Goal: Information Seeking & Learning: Learn about a topic

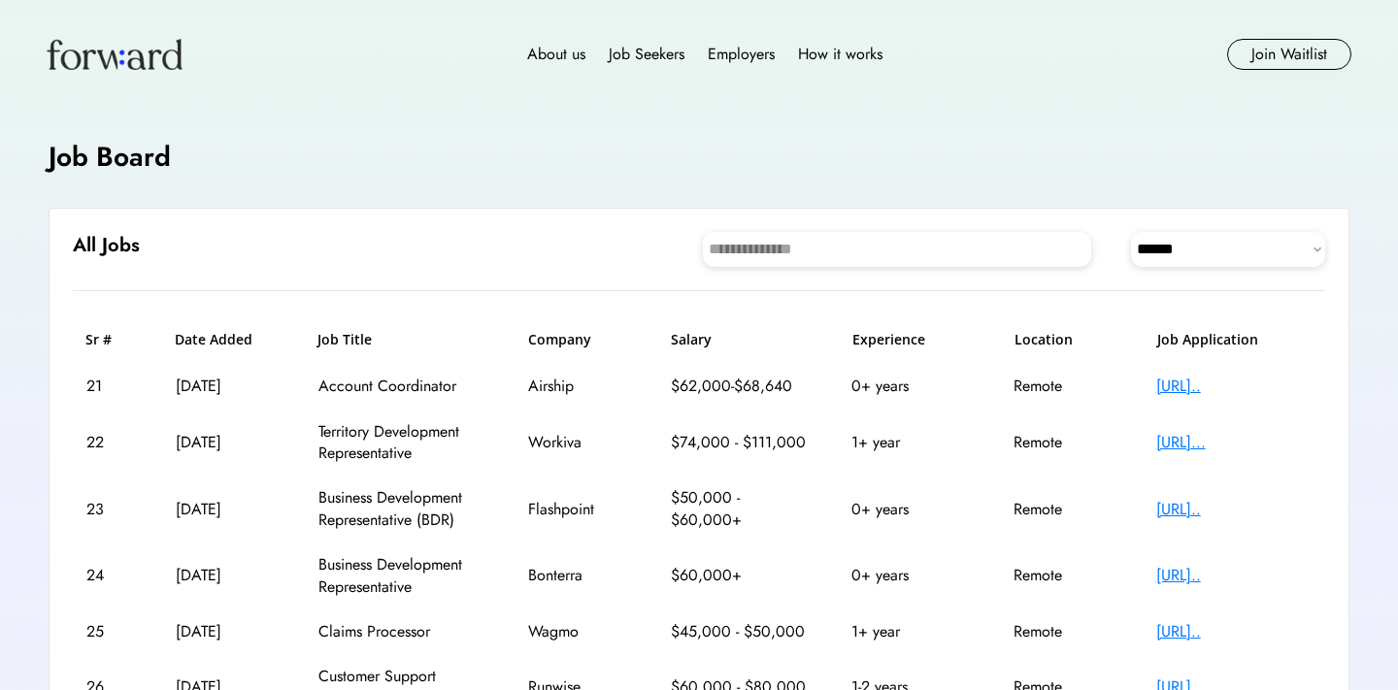
select select "********"
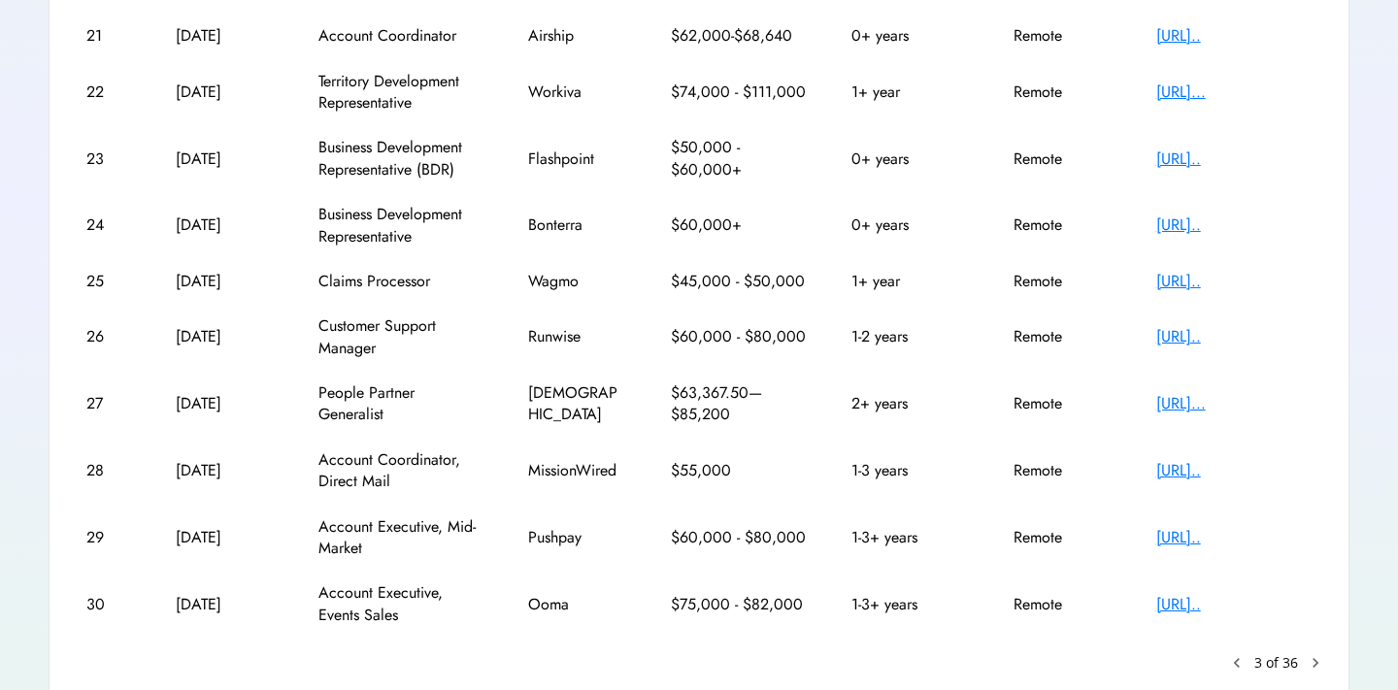
scroll to position [337, 1]
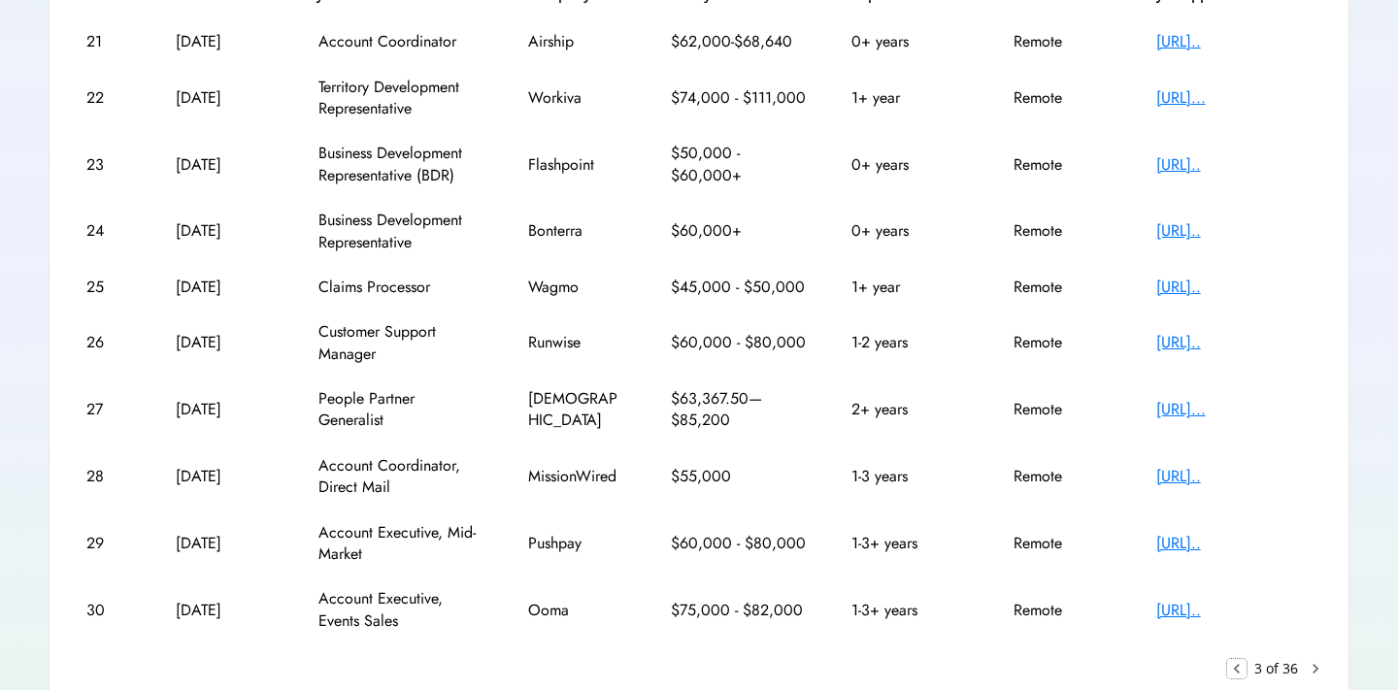
click at [1240, 666] on text "keyboard_arrow_left" at bounding box center [1236, 668] width 19 height 19
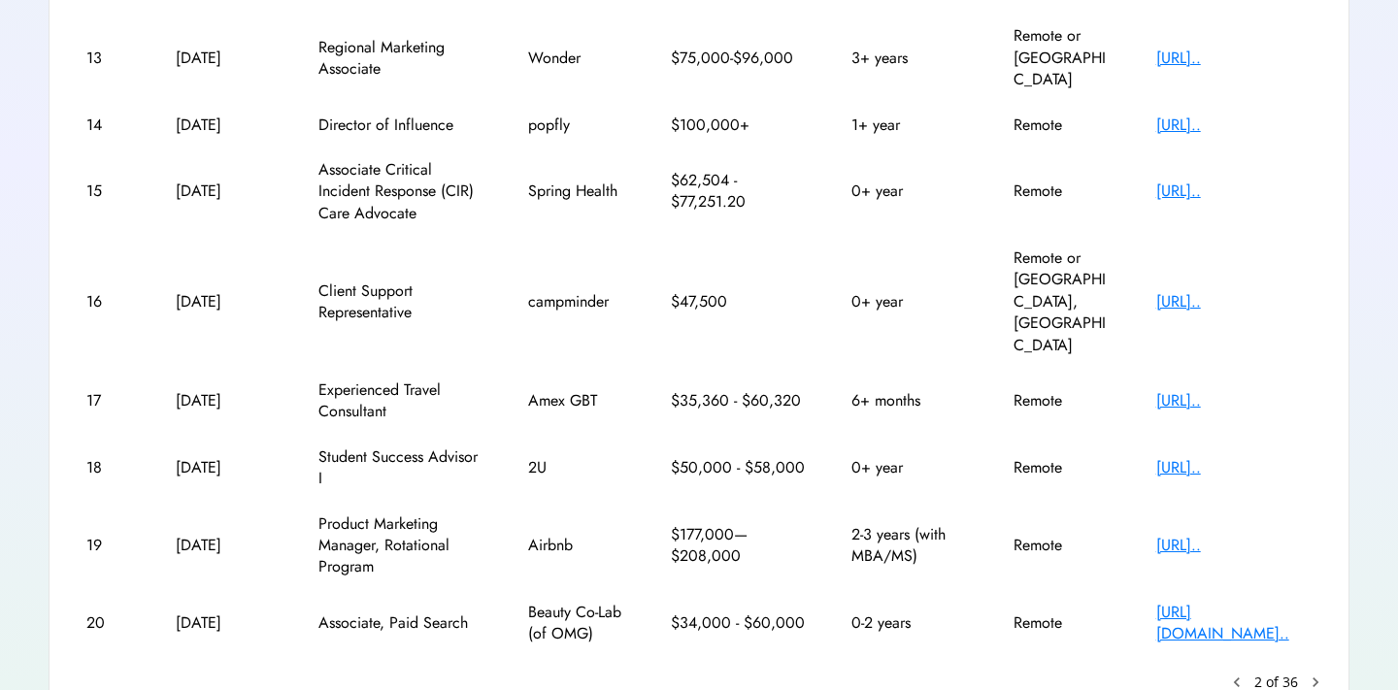
click at [1237, 673] on text "keyboard_arrow_left" at bounding box center [1236, 682] width 19 height 19
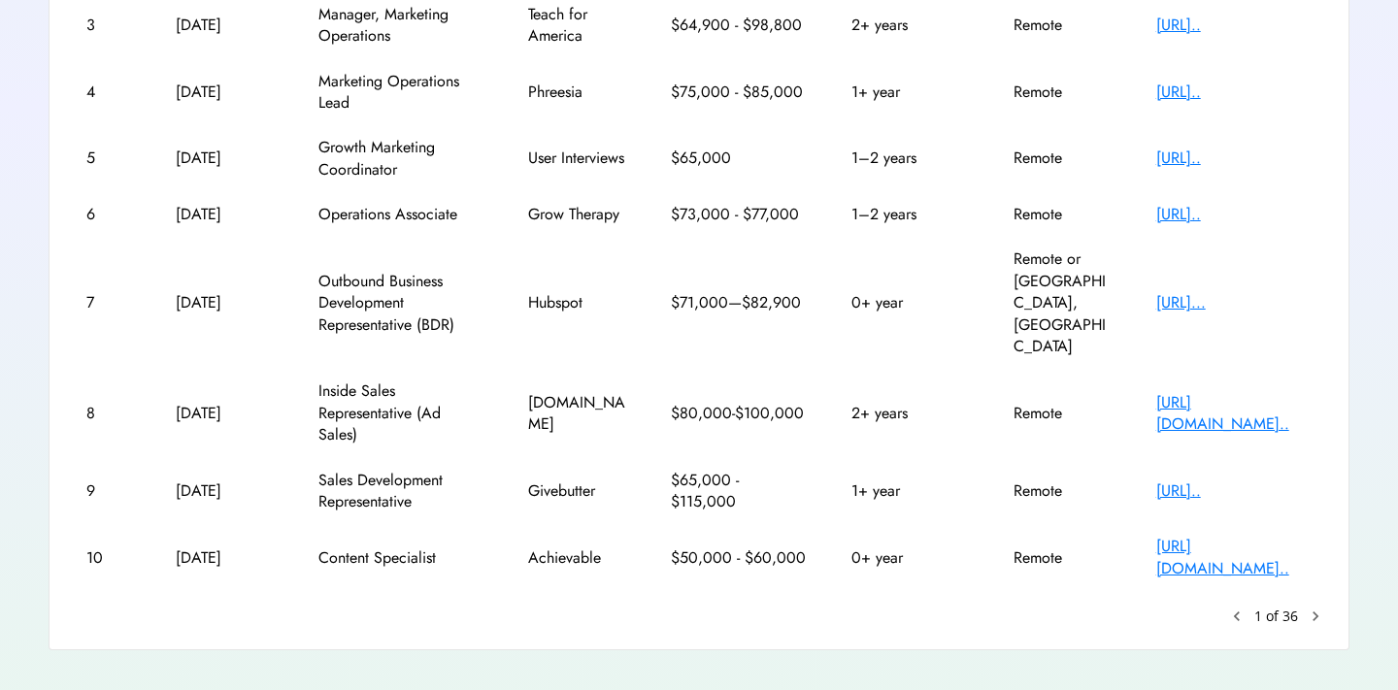
scroll to position [505, 0]
click at [1242, 608] on text "keyboard_arrow_left" at bounding box center [1236, 617] width 19 height 19
click at [1238, 608] on text "keyboard_arrow_left" at bounding box center [1236, 617] width 19 height 19
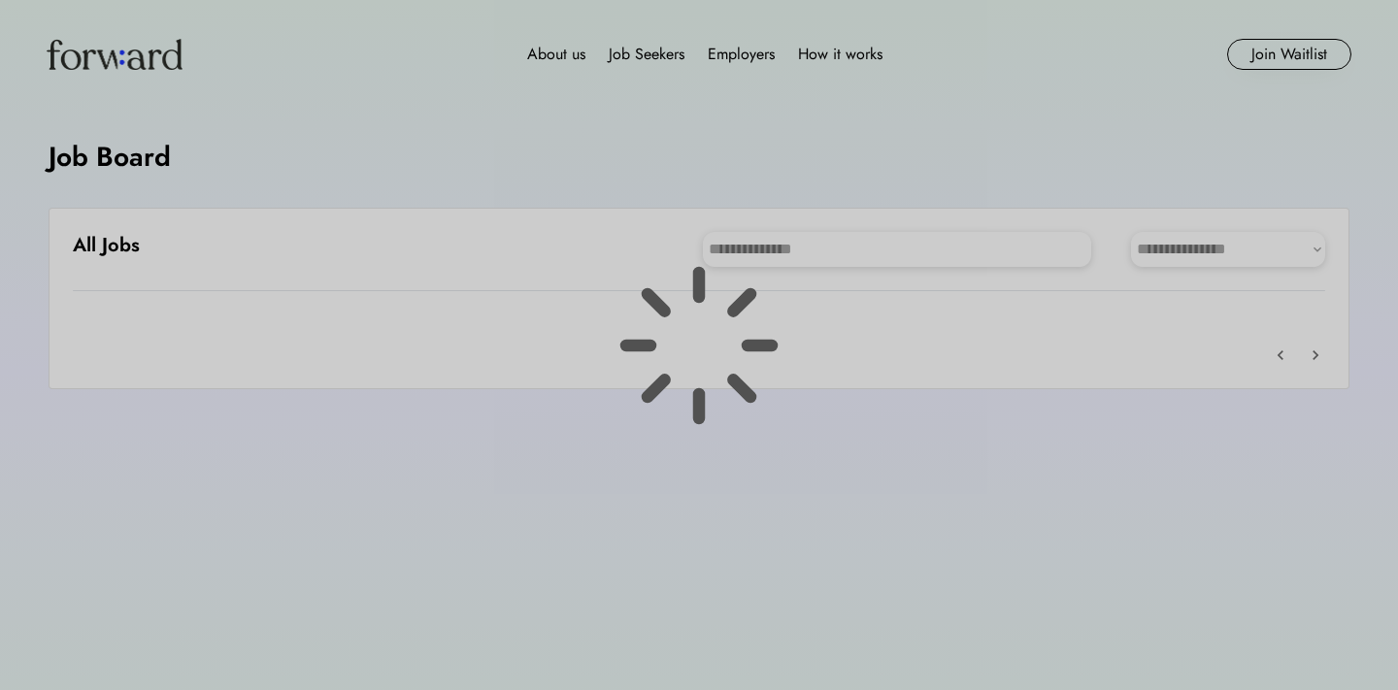
scroll to position [54, 0]
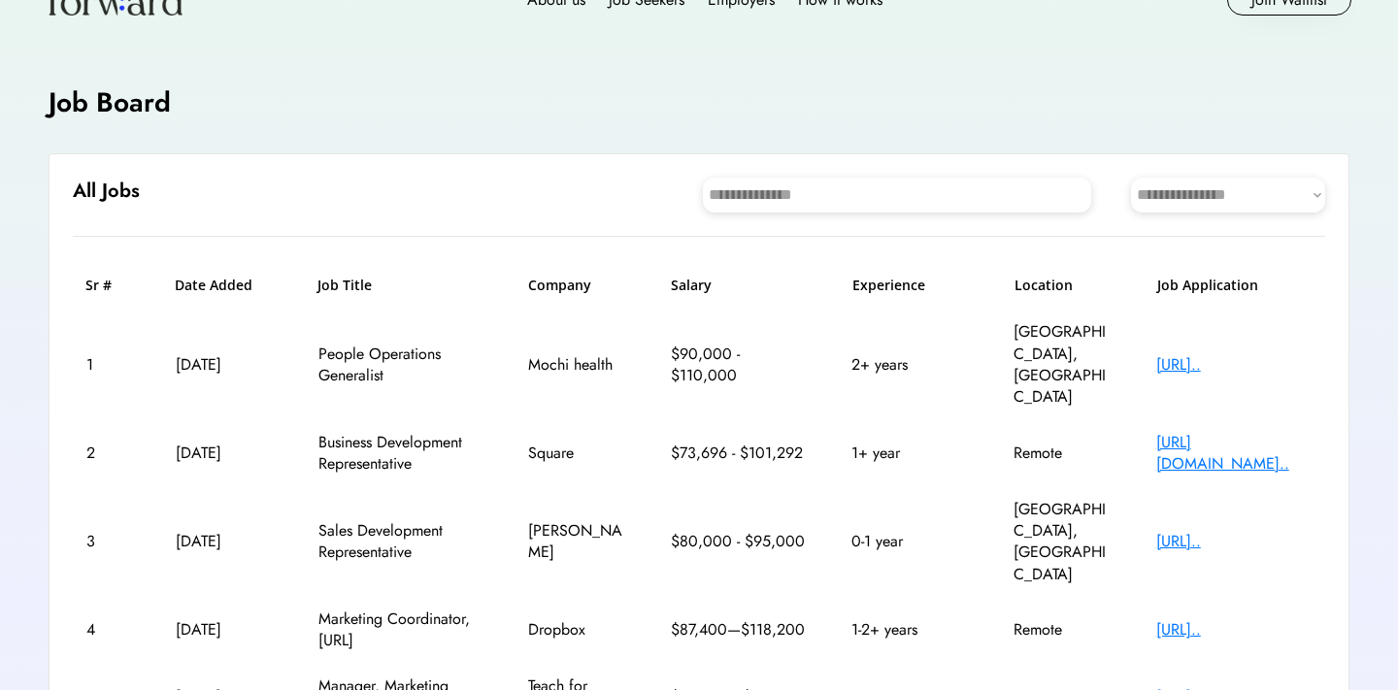
click at [1199, 354] on div "1 [DATE] People Operations Generalist Mochi health $90,000 - $110,000 2+ years …" at bounding box center [699, 365] width 1252 height 111
click at [1199, 354] on div "[URL].." at bounding box center [1233, 364] width 155 height 21
